Goal: Task Accomplishment & Management: Manage account settings

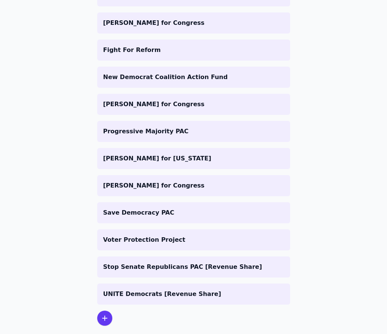
scroll to position [595, 0]
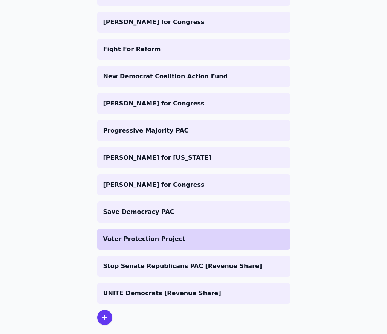
click at [161, 235] on p "Voter Protection Project" at bounding box center [193, 239] width 181 height 9
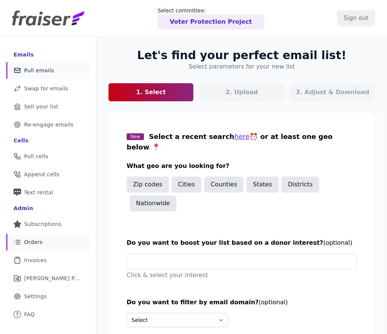
click at [43, 240] on link "List Icon Outline of bulleted list Orders" at bounding box center [48, 242] width 84 height 17
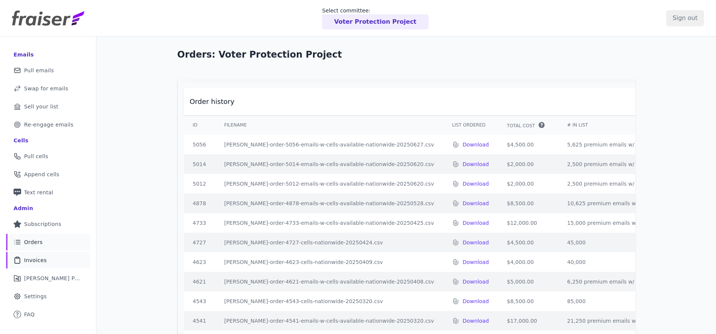
click at [43, 258] on span "Invoices" at bounding box center [35, 261] width 23 height 8
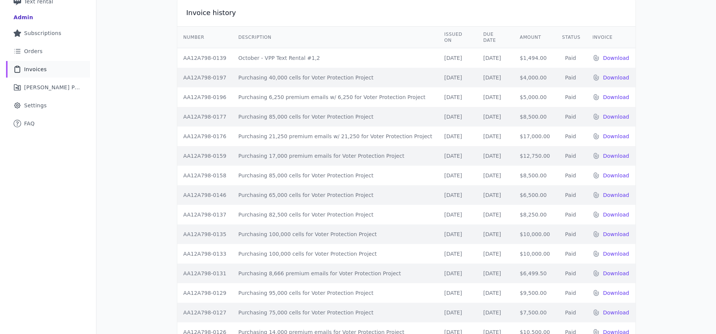
scroll to position [160, 0]
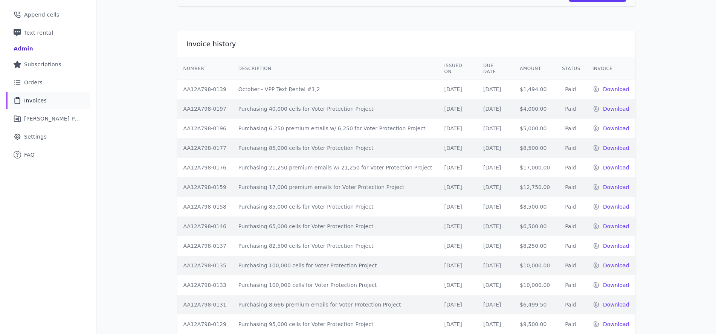
click at [457, 58] on th "Issued on" at bounding box center [457, 68] width 39 height 21
click at [456, 58] on th "Issued on" at bounding box center [457, 68] width 39 height 21
click at [456, 102] on td "[DATE]" at bounding box center [457, 109] width 39 height 20
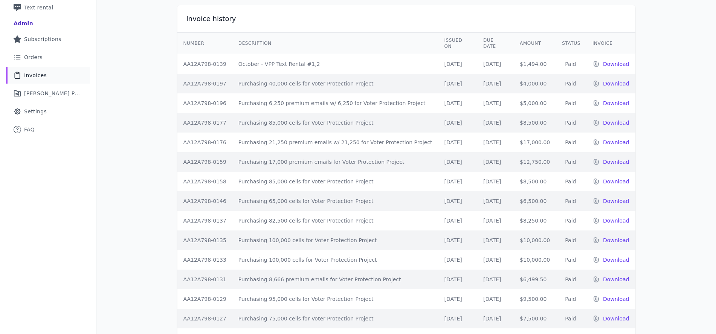
scroll to position [0, 0]
